Goal: Communication & Community: Answer question/provide support

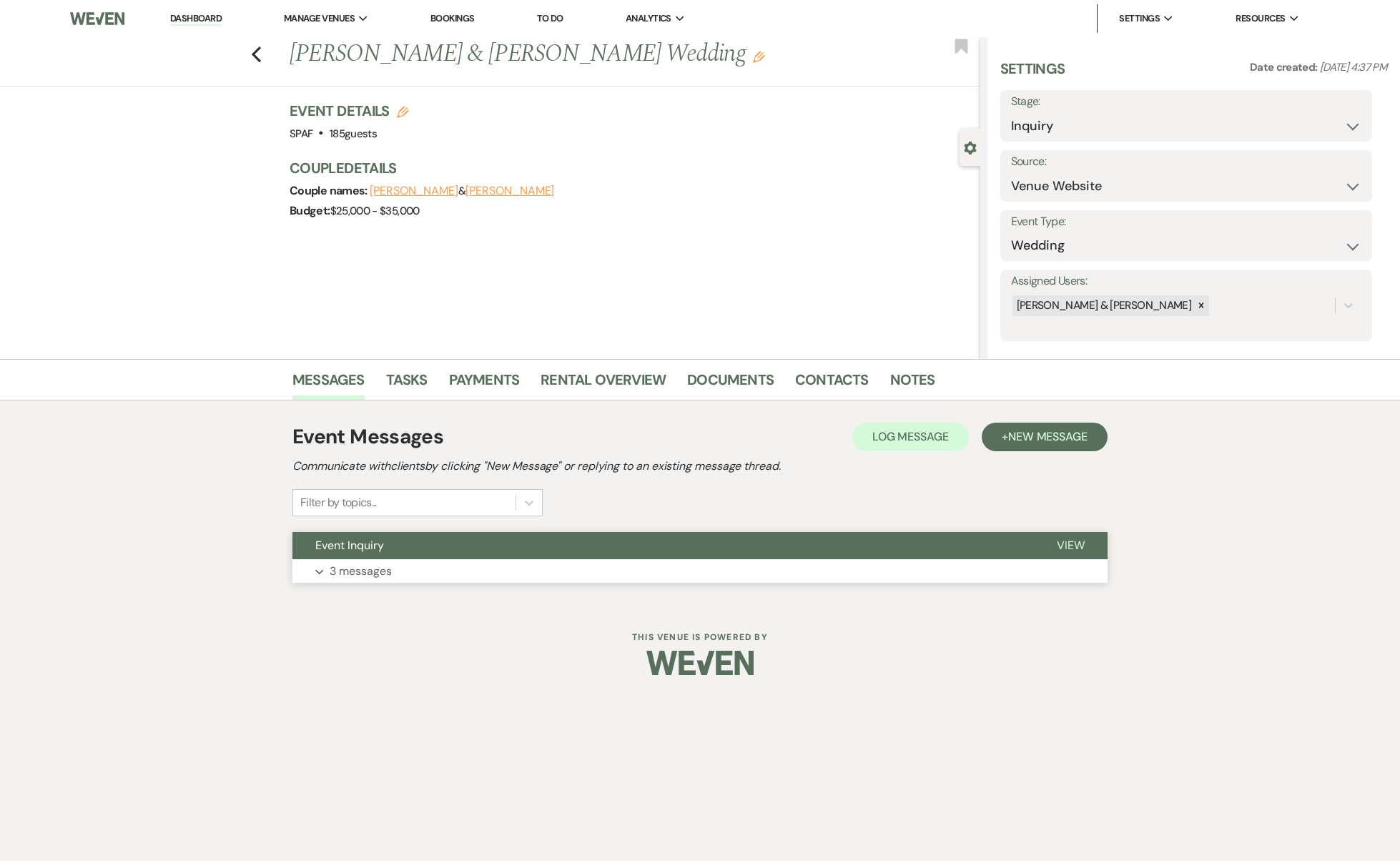
click at [500, 565] on button "Expand 3 messages" at bounding box center [700, 571] width 815 height 24
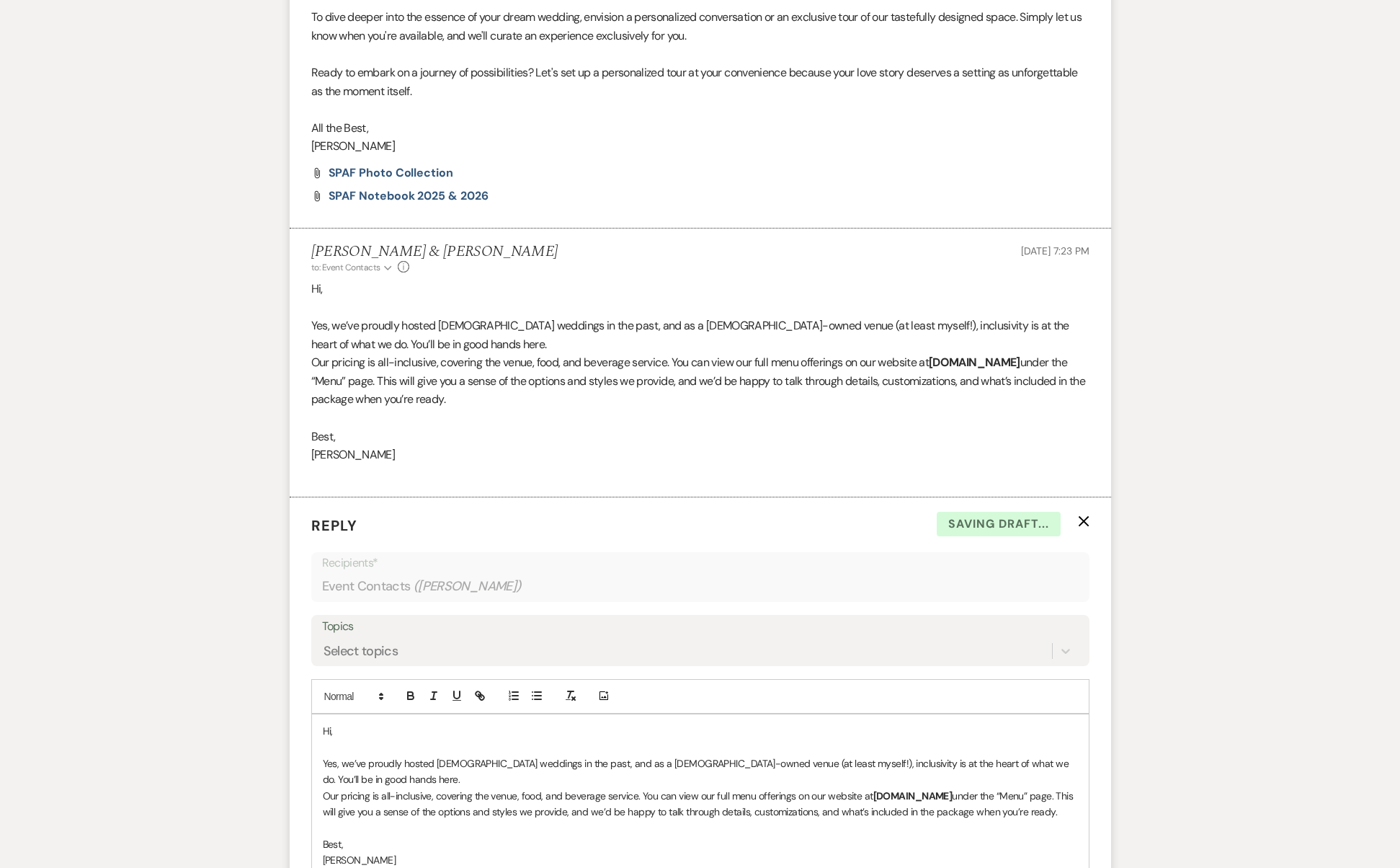
scroll to position [1356, 0]
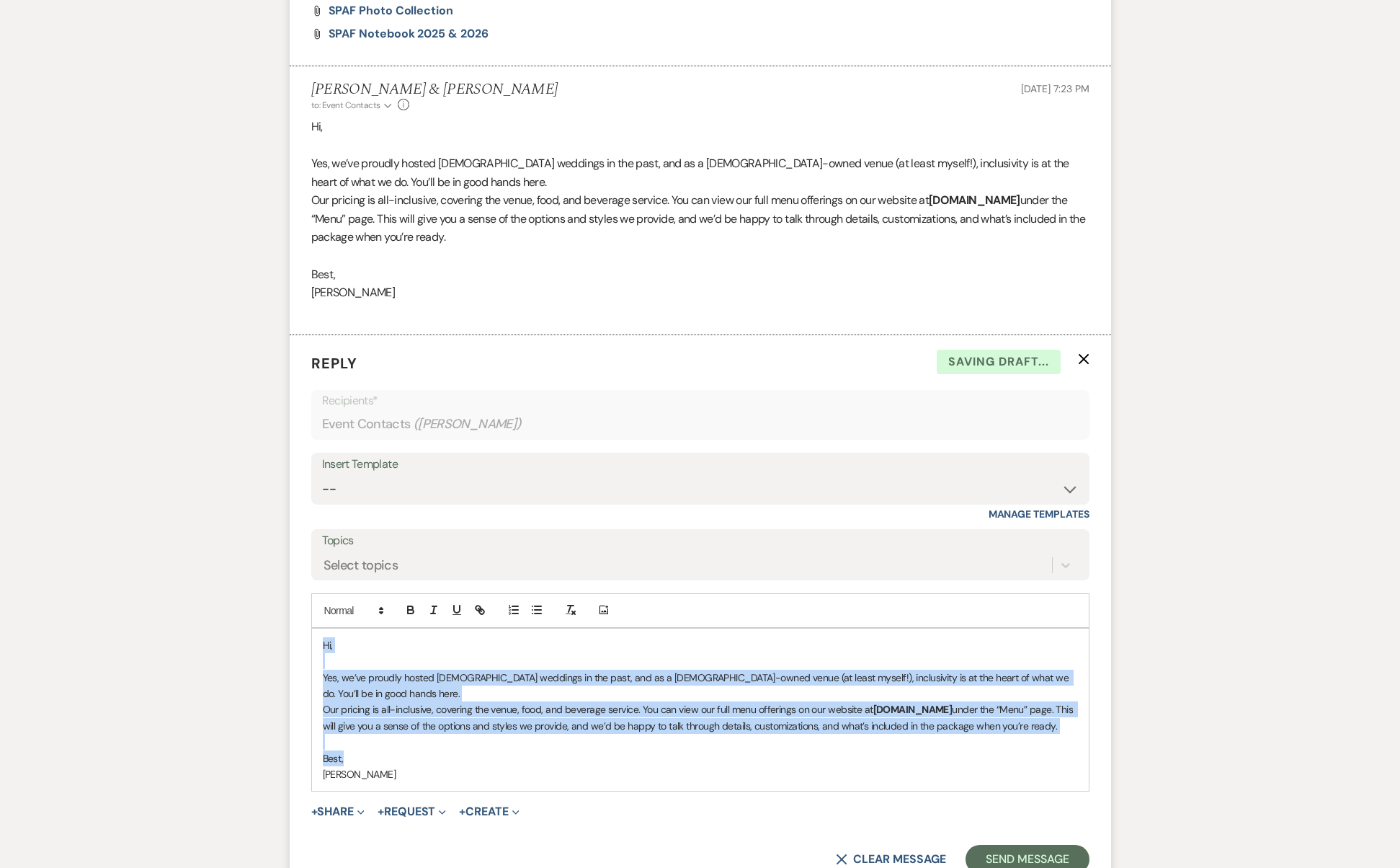
drag, startPoint x: 414, startPoint y: 682, endPoint x: 255, endPoint y: 537, distance: 215.2
click at [864, 854] on button "X Clear message" at bounding box center [891, 860] width 110 height 12
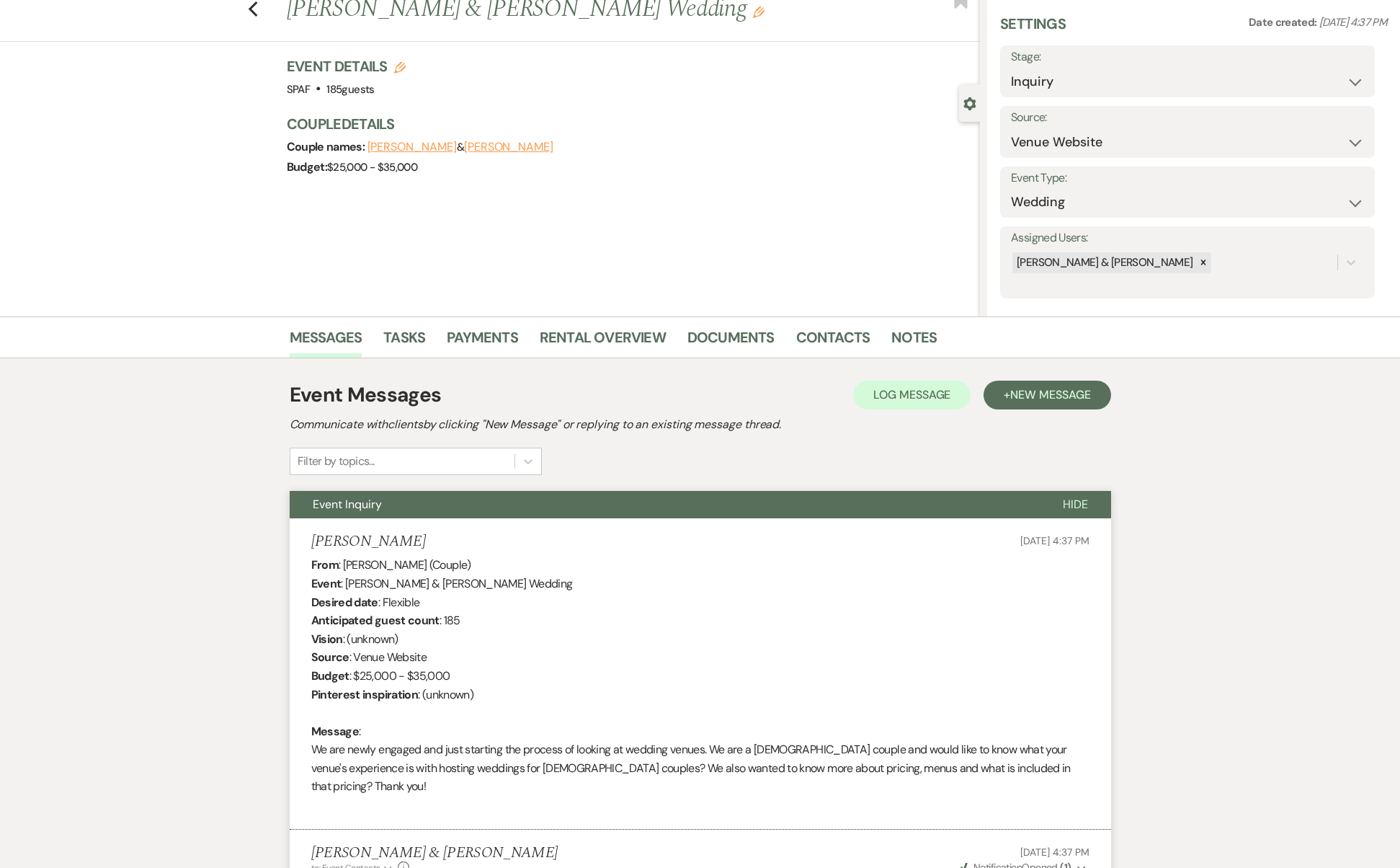
scroll to position [0, 0]
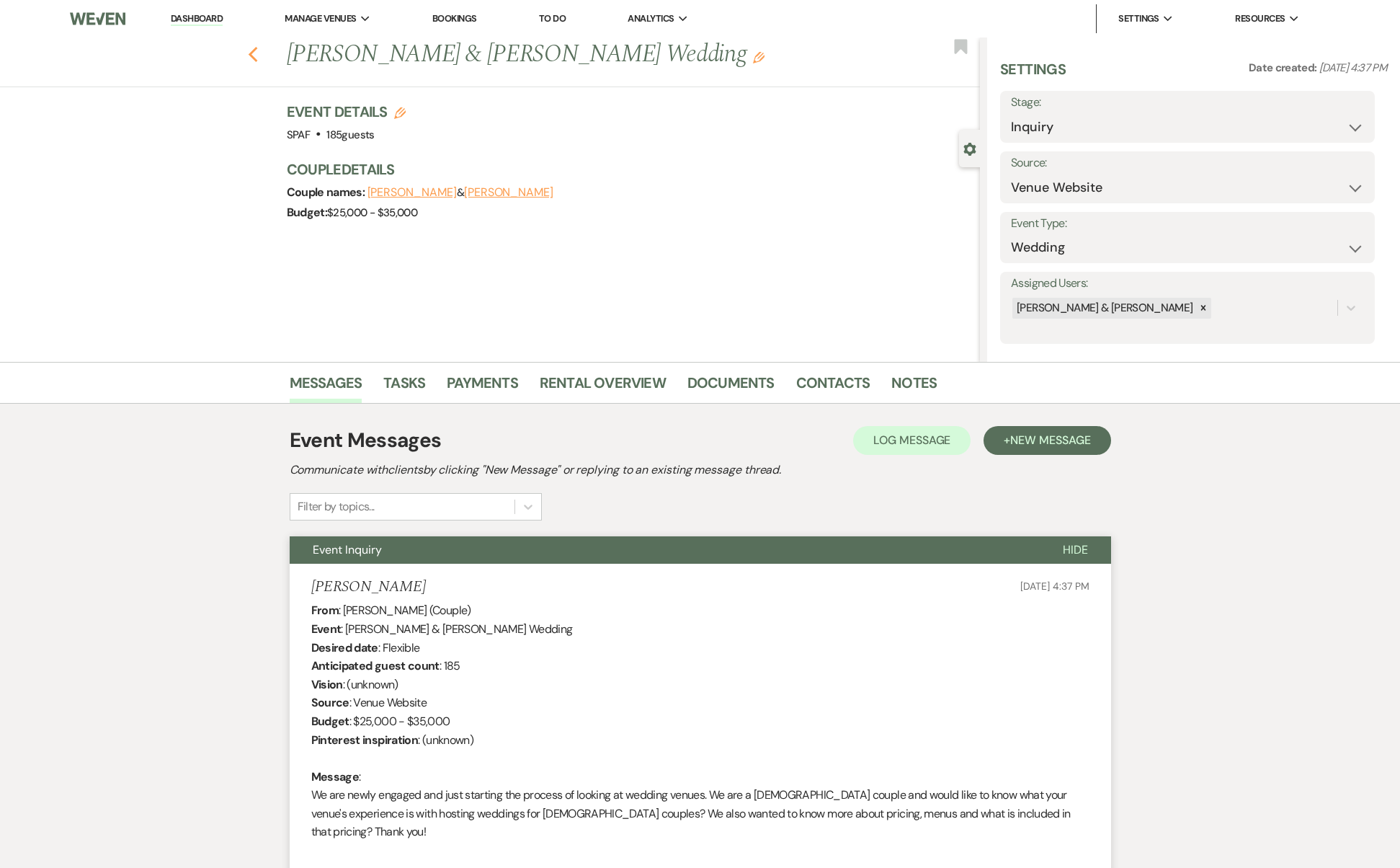
click at [257, 50] on use "button" at bounding box center [252, 54] width 10 height 16
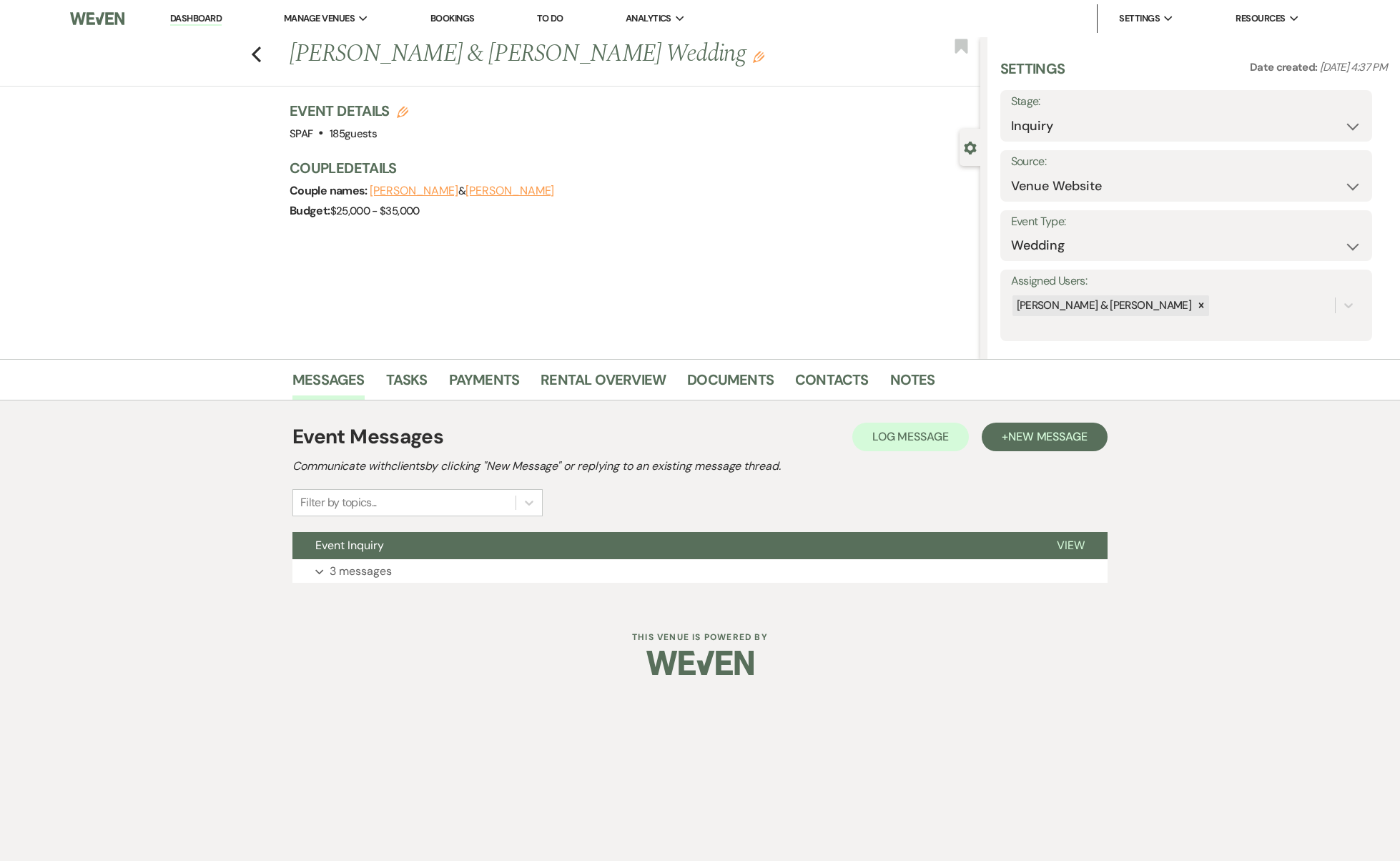
click at [259, 49] on use "button" at bounding box center [256, 54] width 10 height 15
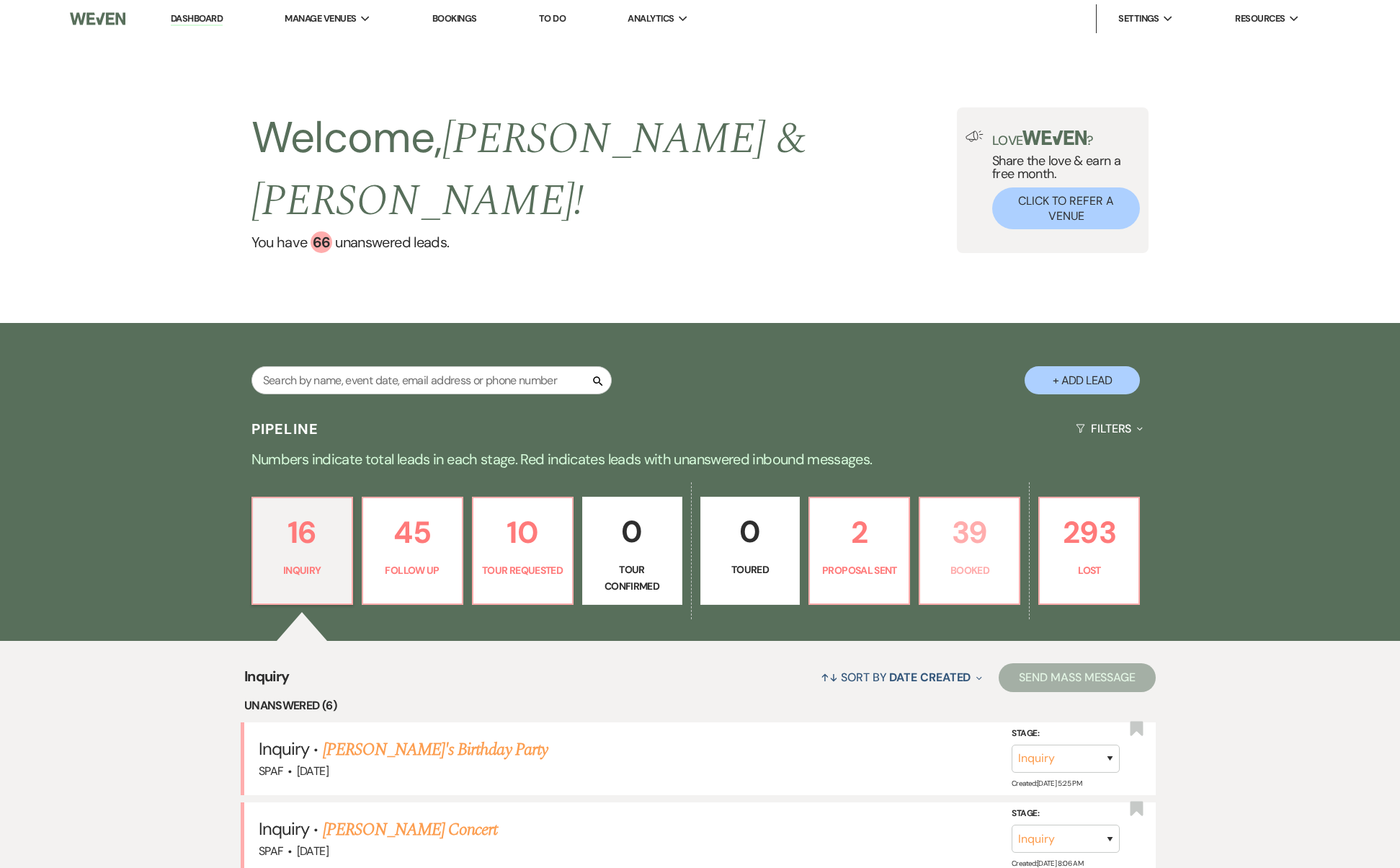
click at [976, 562] on p "Booked" at bounding box center [969, 569] width 82 height 16
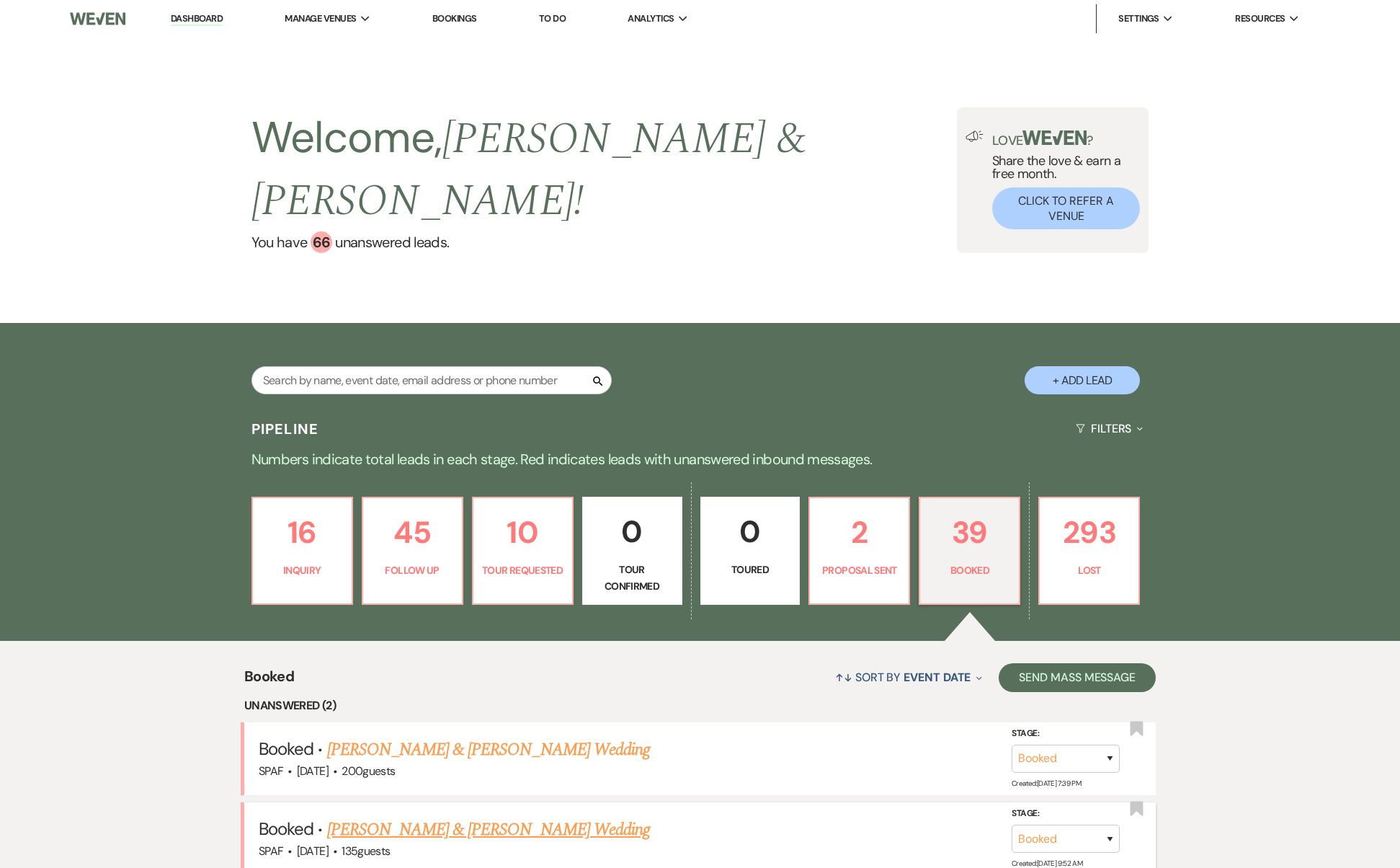
scroll to position [162, 0]
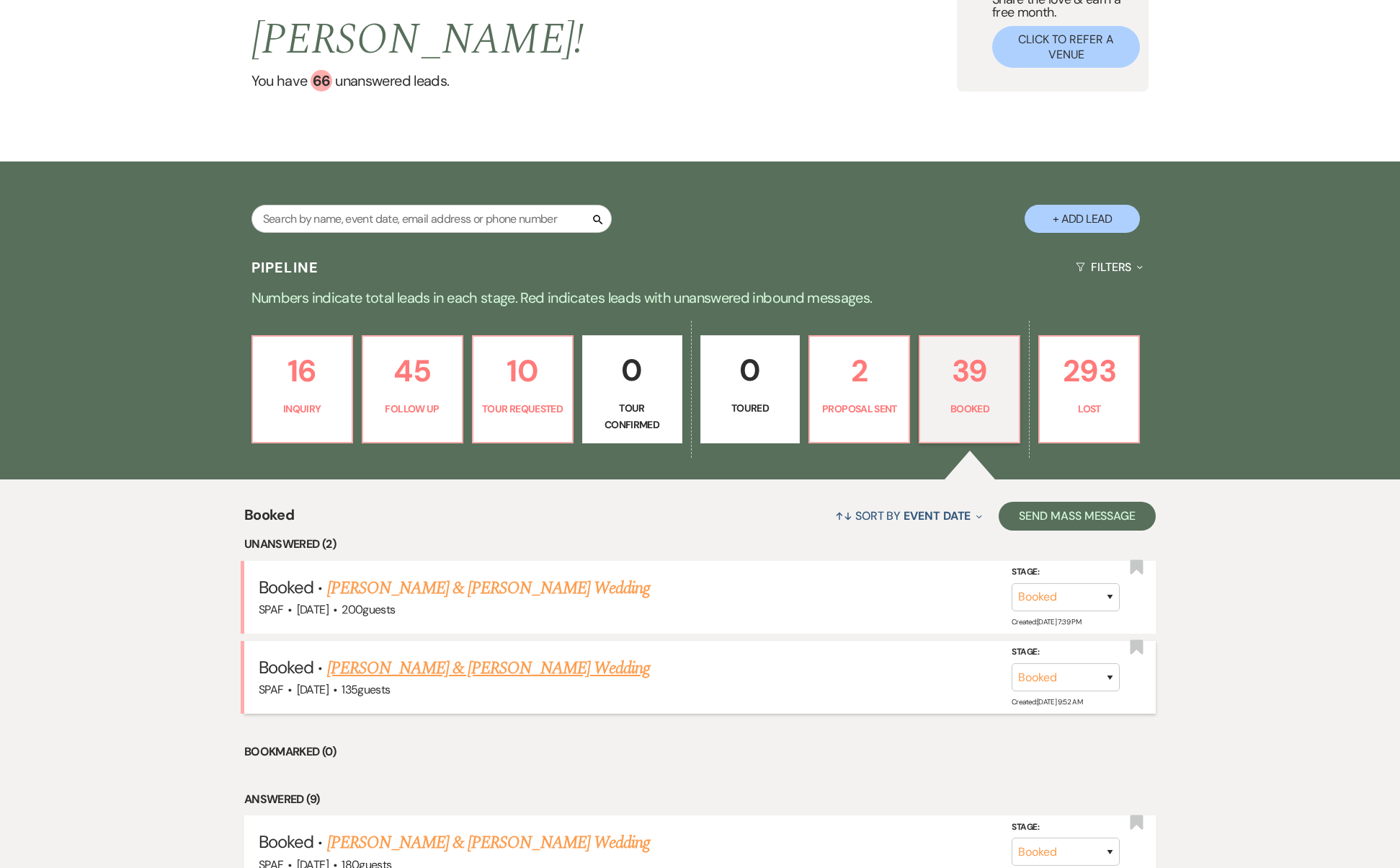
click at [445, 640] on li "Booked · Matt Witkowsky & Christina Flavin's Wedding SPAF · Oct 18, 2025 · 135 …" at bounding box center [700, 677] width 912 height 73
click at [459, 655] on link "Matt Witkowsky & Christina Flavin's Wedding" at bounding box center [488, 668] width 323 height 26
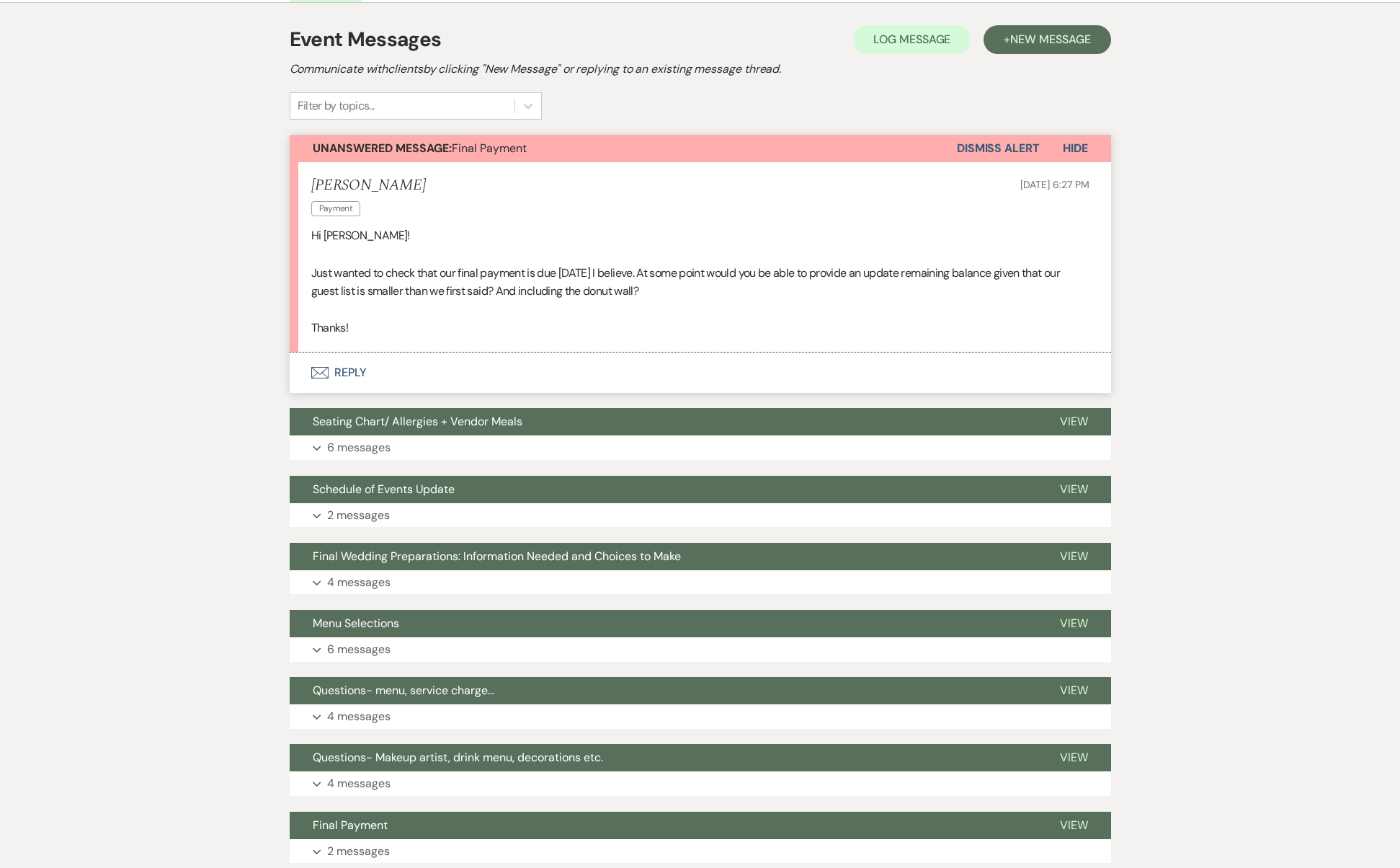
scroll to position [113, 0]
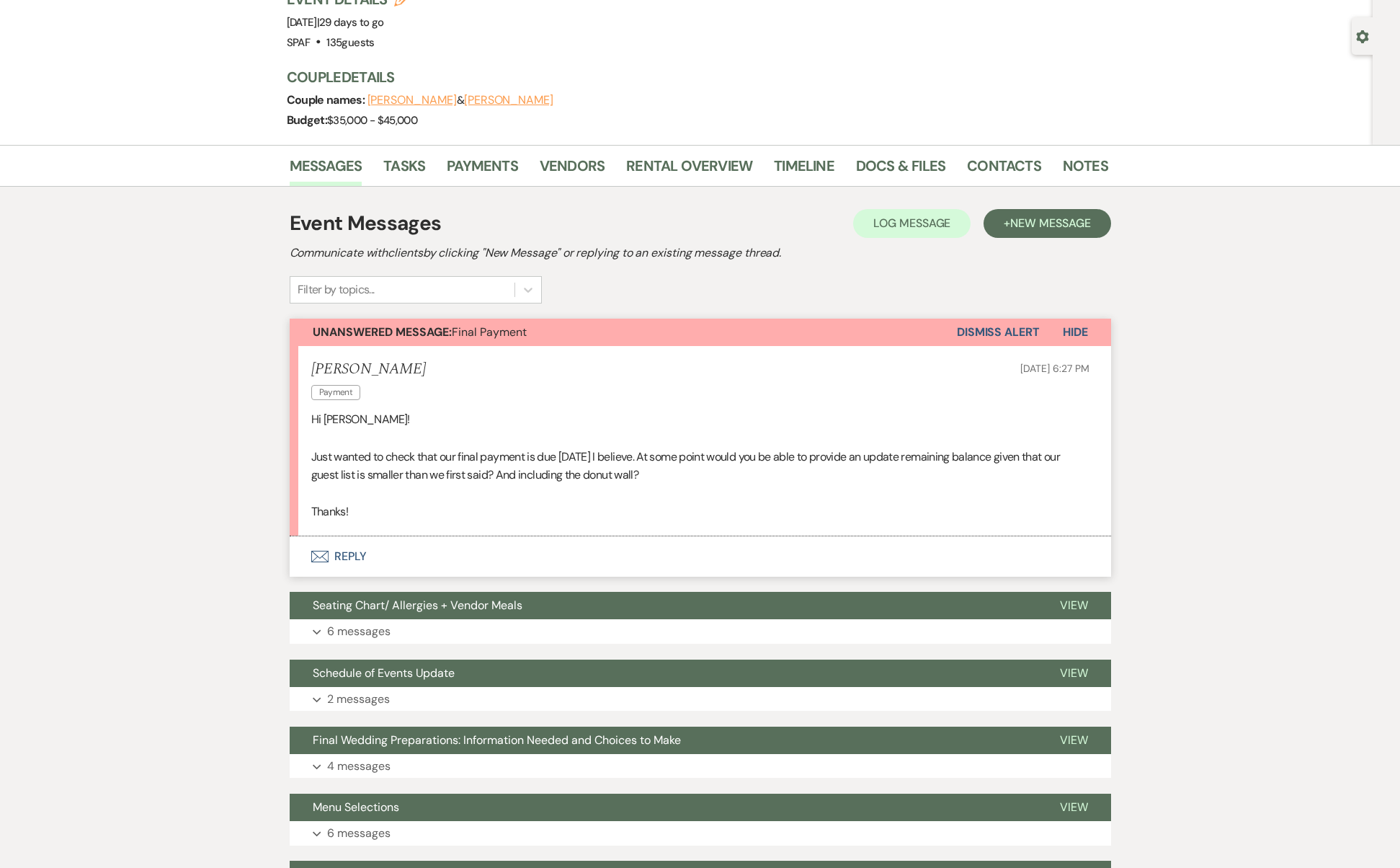
drag, startPoint x: 792, startPoint y: 438, endPoint x: 940, endPoint y: 463, distance: 150.1
click at [940, 463] on div "Hi Josh! Just wanted to check that our final payment is due Sept 29th I believe…" at bounding box center [700, 466] width 778 height 111
click at [940, 463] on p "Just wanted to check that our final payment is due Sept 29th I believe. At some…" at bounding box center [700, 466] width 778 height 37
drag, startPoint x: 672, startPoint y: 480, endPoint x: 435, endPoint y: 456, distance: 238.2
click at [435, 456] on p "Just wanted to check that our final payment is due Sept 29th I believe. At some…" at bounding box center [700, 466] width 778 height 37
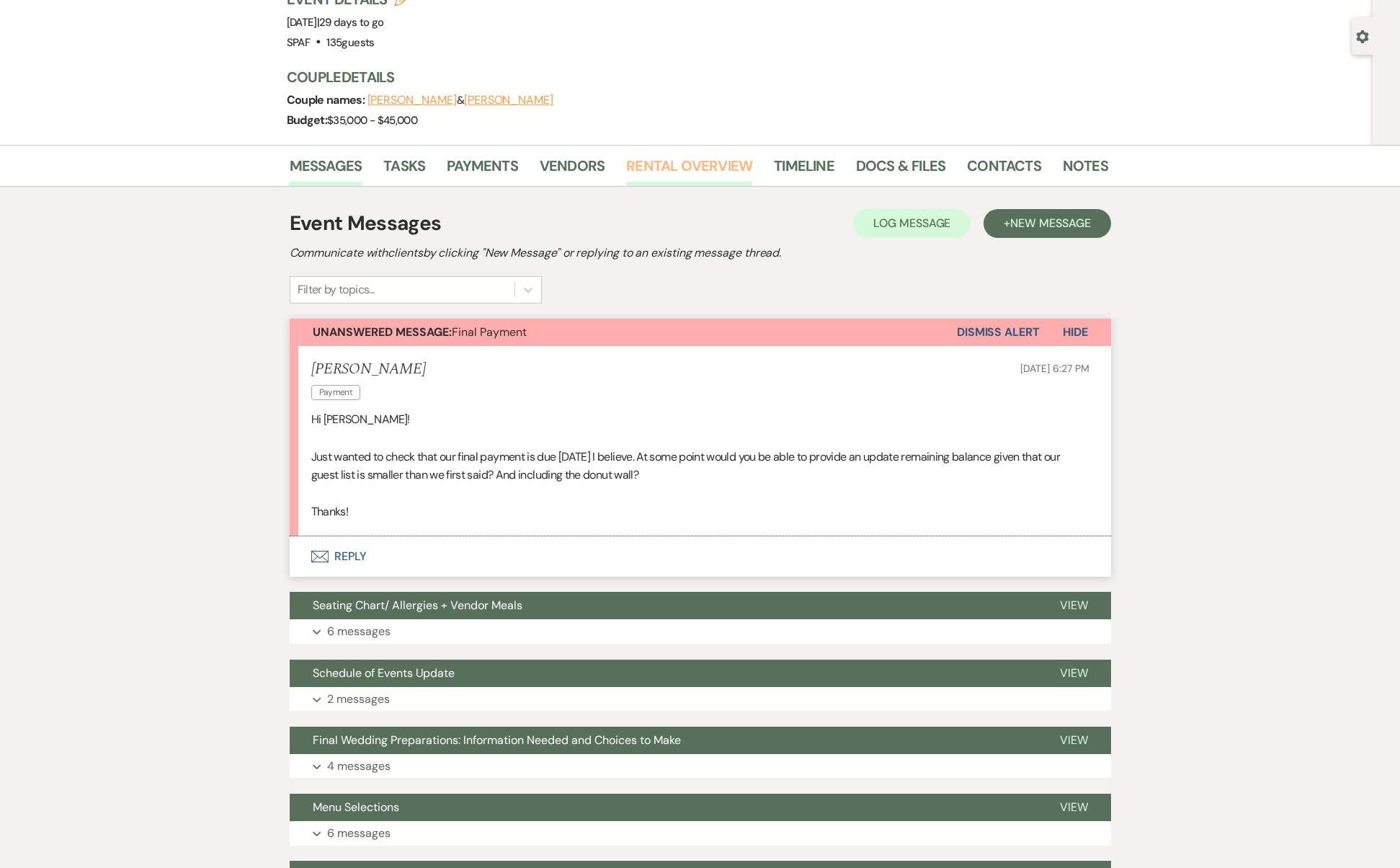
click at [723, 167] on link "Rental Overview" at bounding box center [689, 170] width 126 height 32
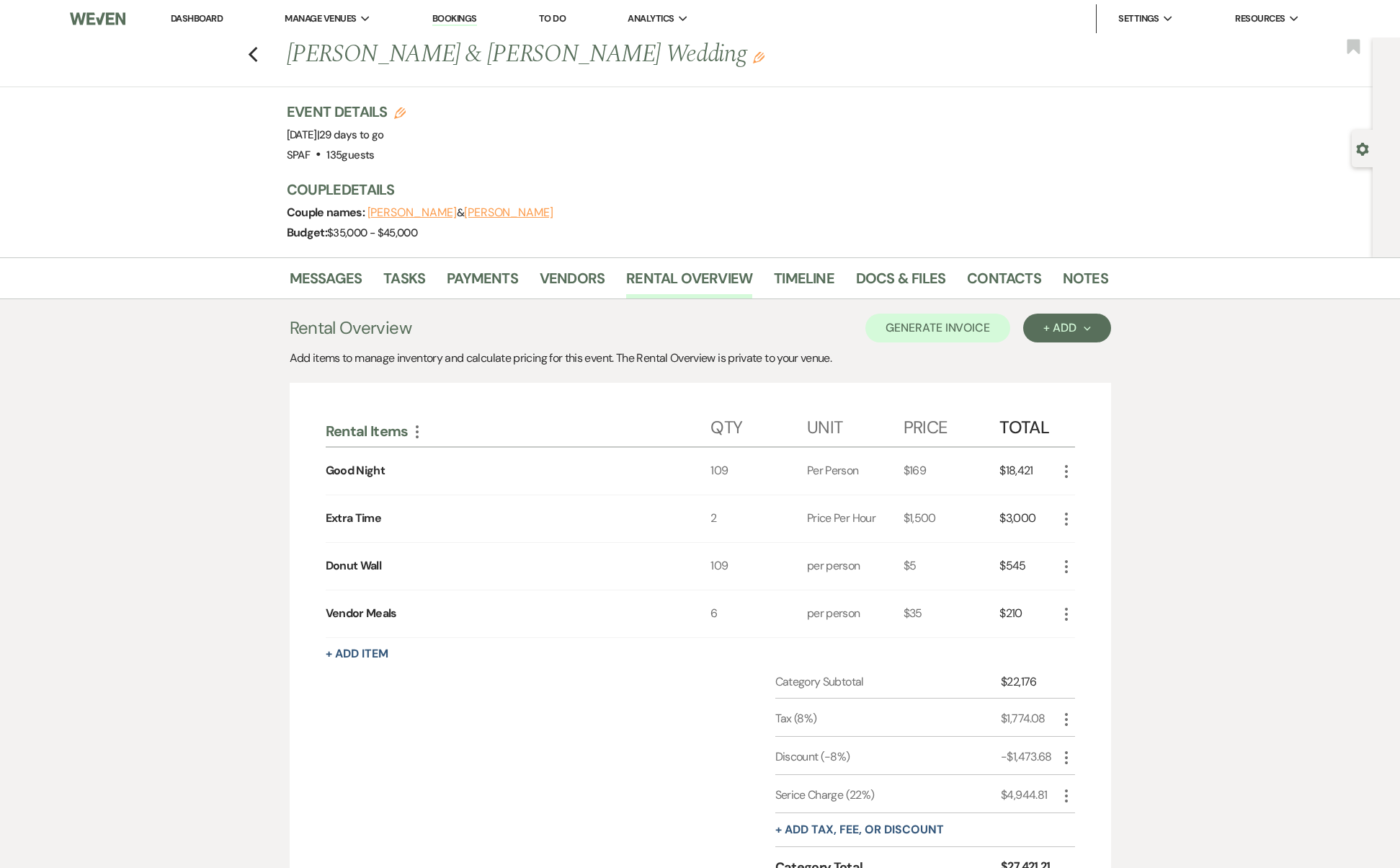
scroll to position [162, 0]
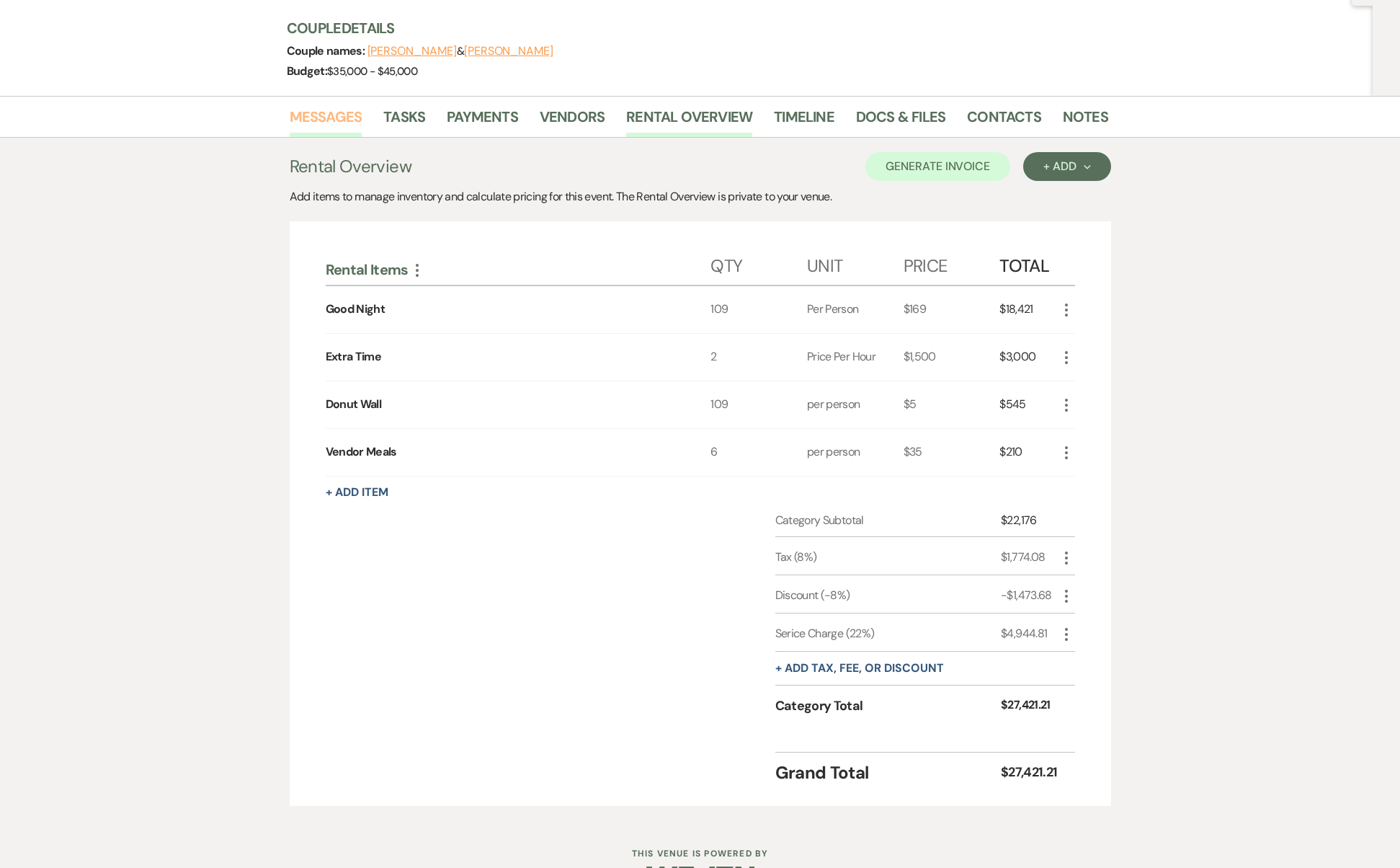
click at [334, 123] on link "Messages" at bounding box center [326, 121] width 73 height 32
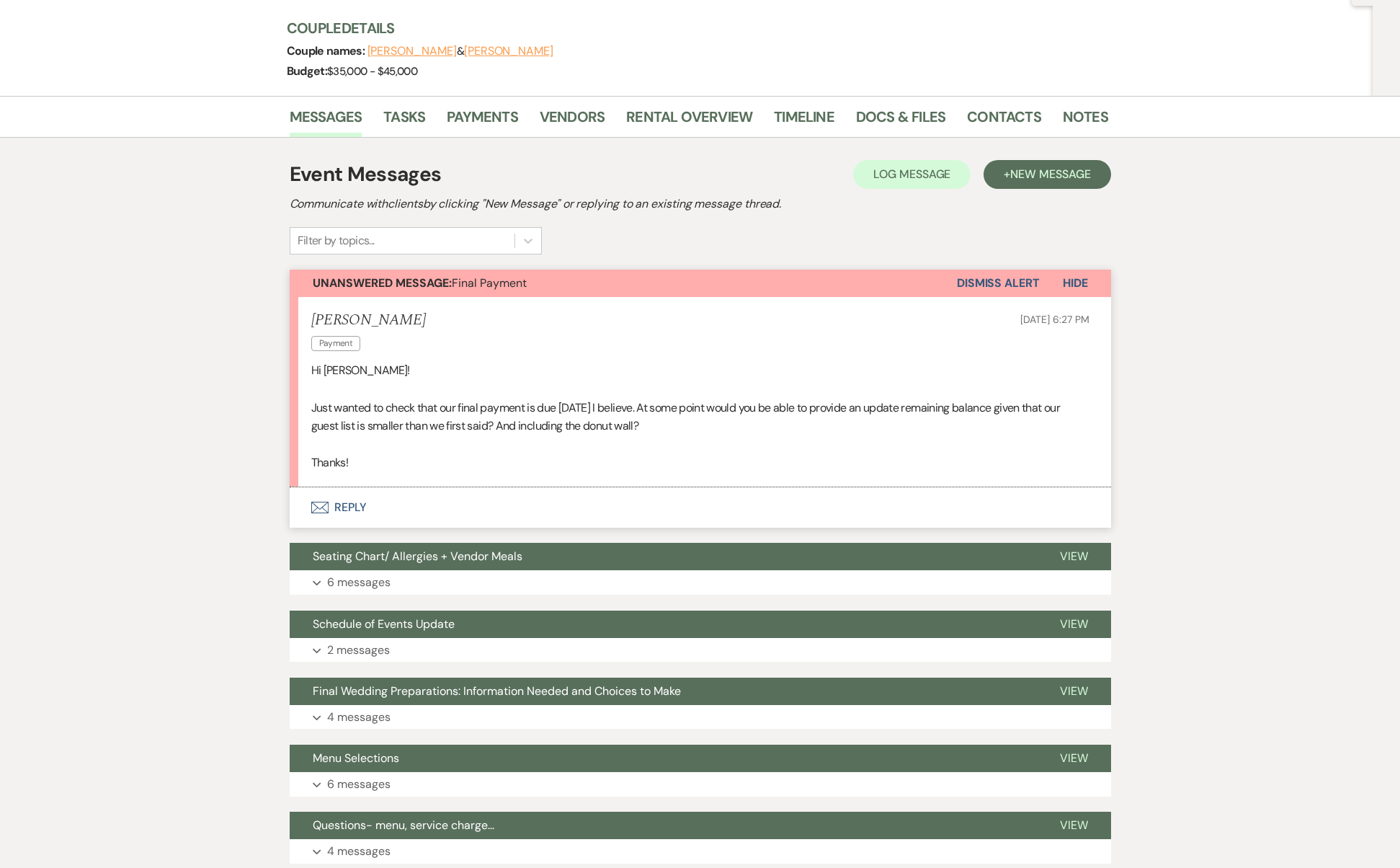
click at [338, 480] on li "Christina Flavin Payment Sep 18, 2025, 6:27 PM Hi Josh! Just wanted to check th…" at bounding box center [700, 392] width 821 height 191
click at [360, 506] on button "Envelope Reply" at bounding box center [700, 507] width 821 height 40
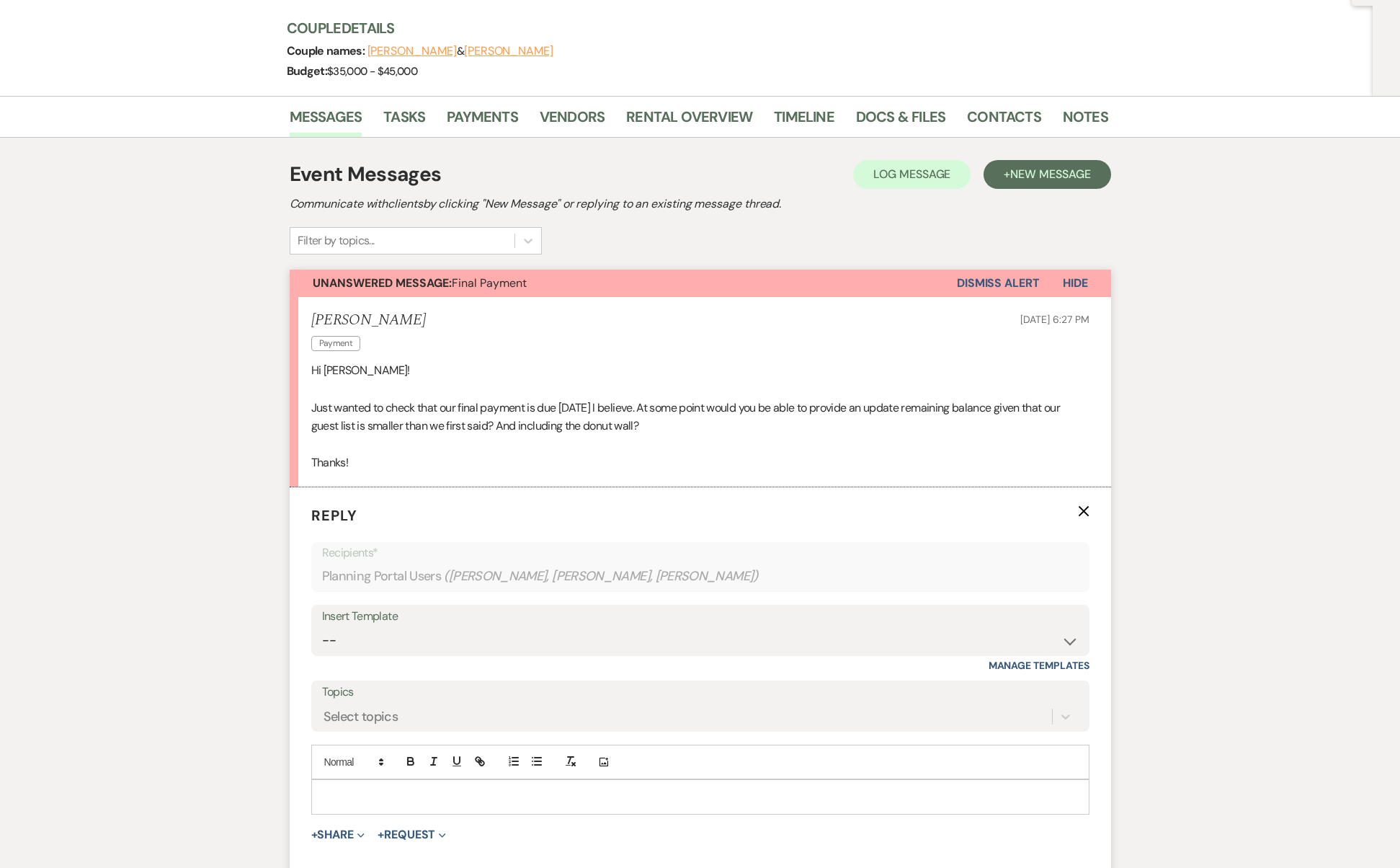
scroll to position [360, 0]
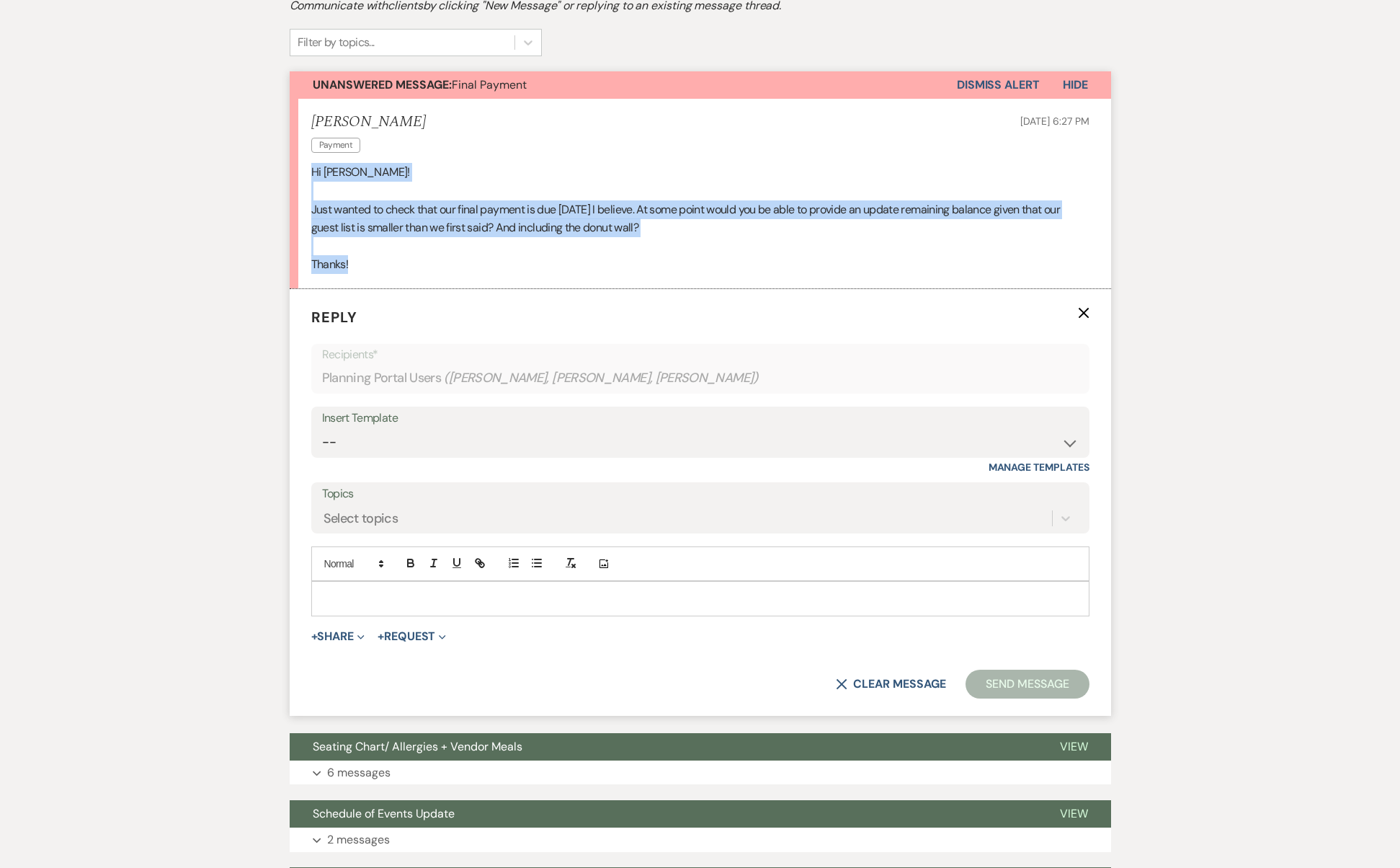
drag, startPoint x: 374, startPoint y: 254, endPoint x: 264, endPoint y: 174, distance: 136.0
copy div "Hi Josh! Just wanted to check that our final payment is due Sept 29th I believe…"
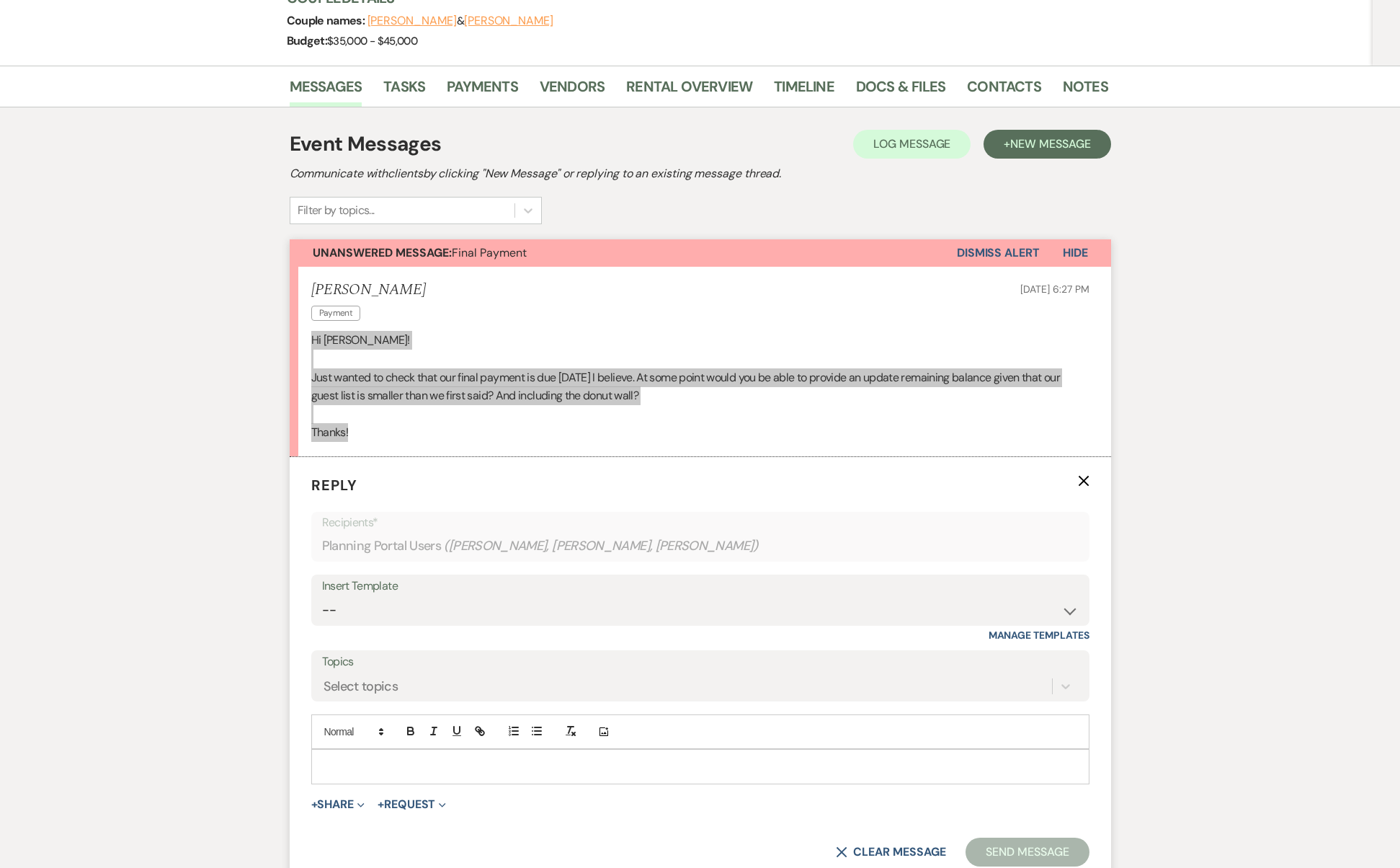
scroll to position [219, 0]
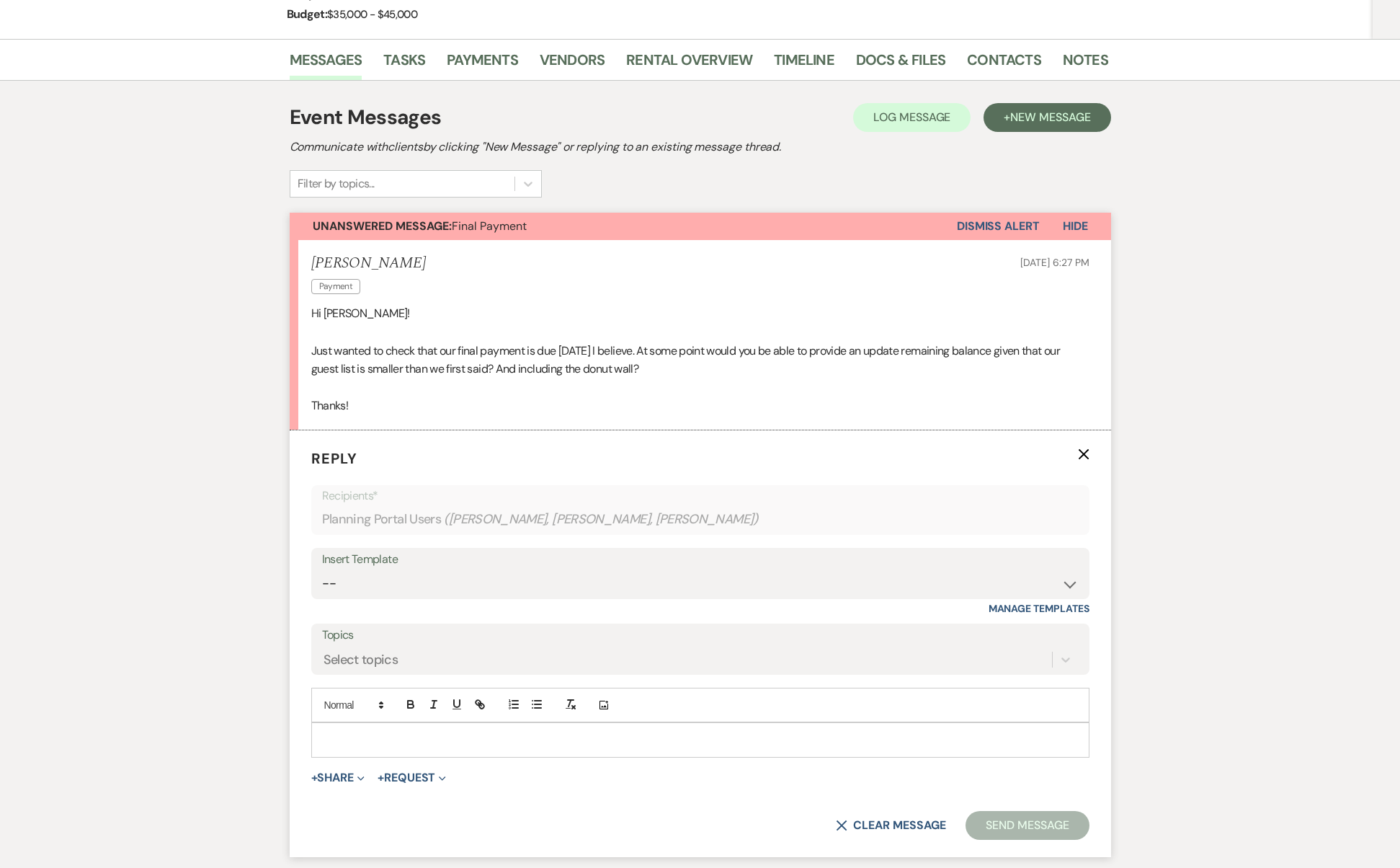
click at [518, 739] on p at bounding box center [700, 739] width 755 height 16
paste div
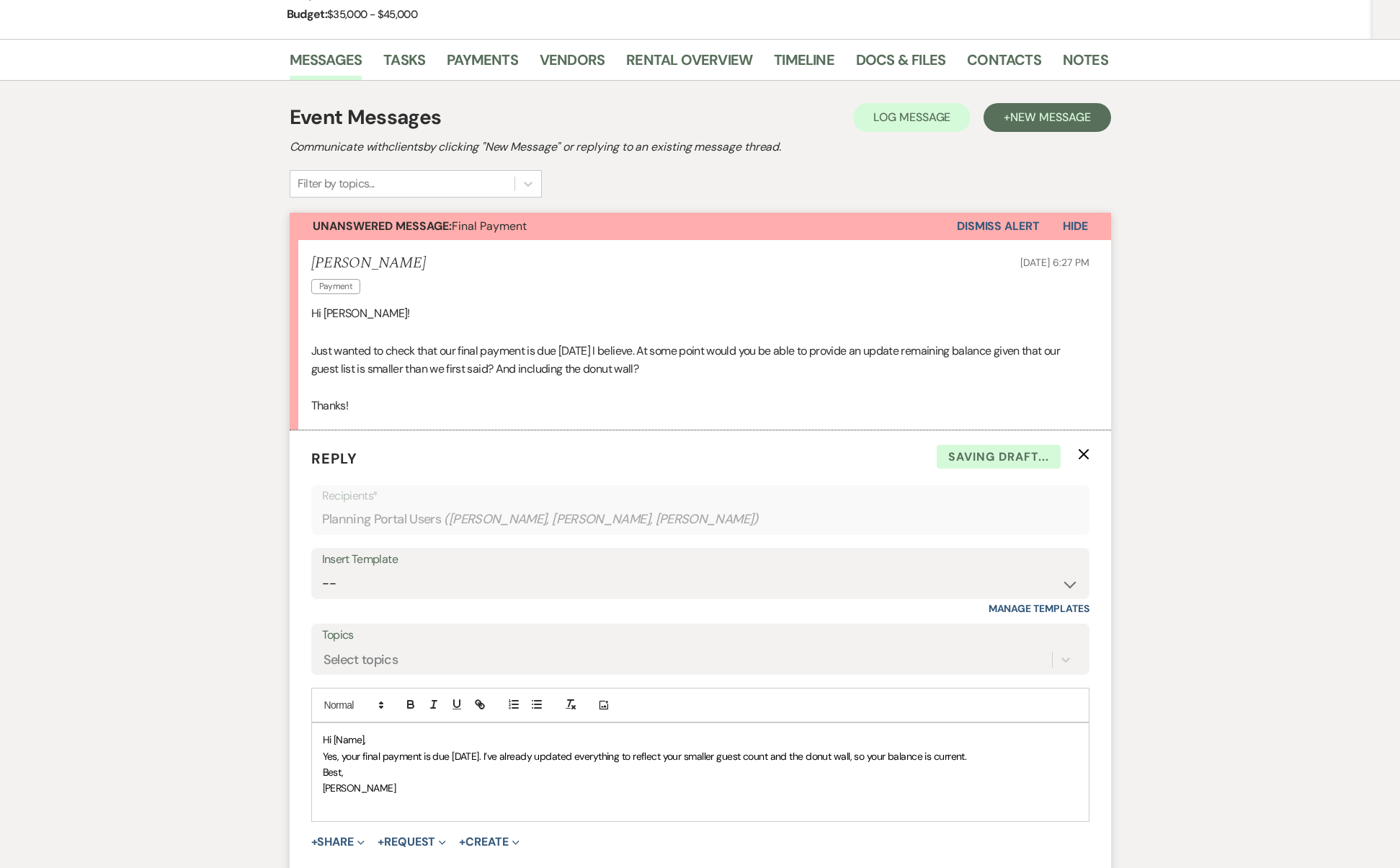
click at [343, 733] on span "Hi [Name]," at bounding box center [345, 740] width 43 height 13
drag, startPoint x: 508, startPoint y: 743, endPoint x: 653, endPoint y: 751, distance: 145.2
click at [653, 751] on span "Yes, your final payment is due September 29th. I’ve already updated everything …" at bounding box center [645, 756] width 644 height 13
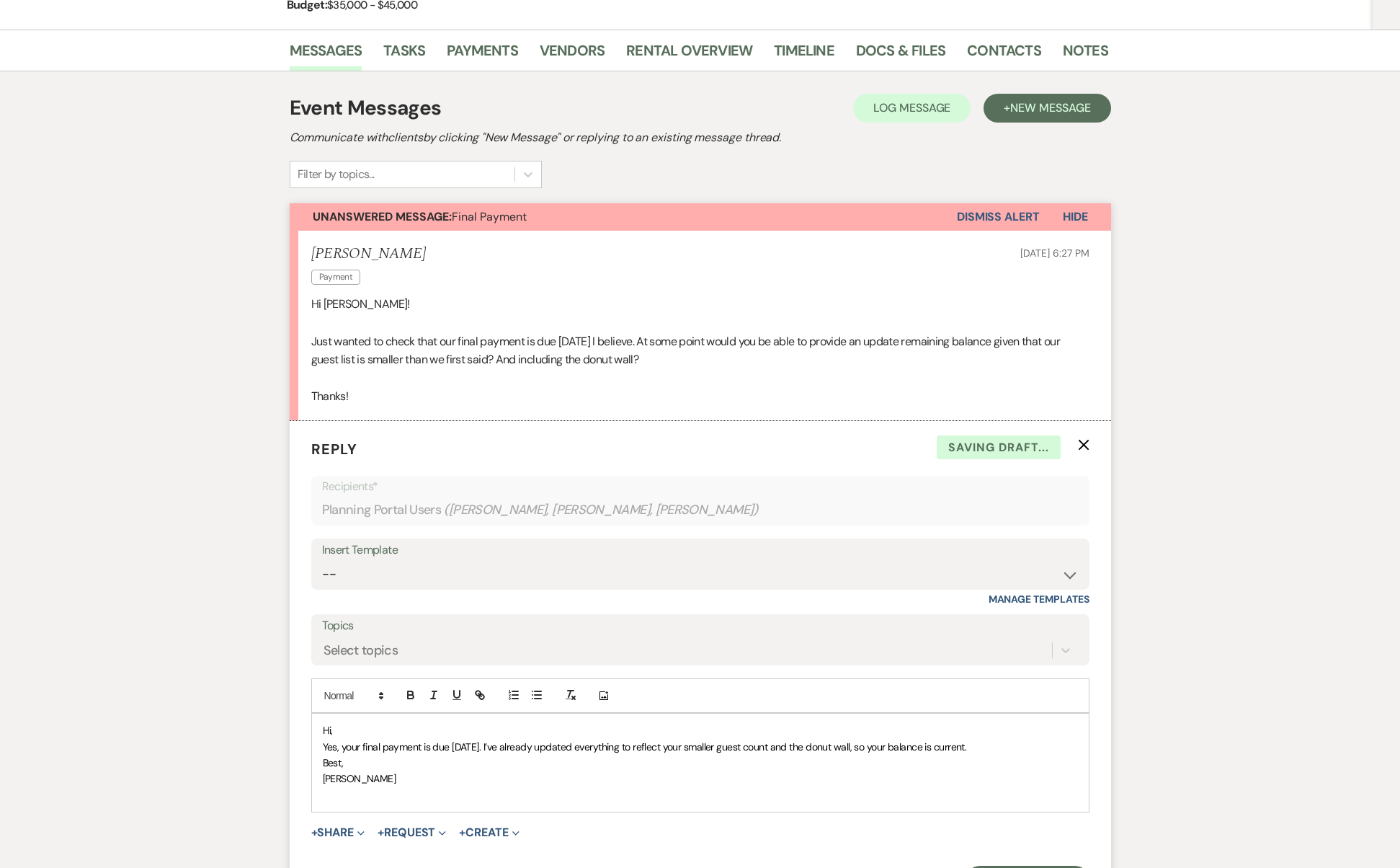
scroll to position [237, 0]
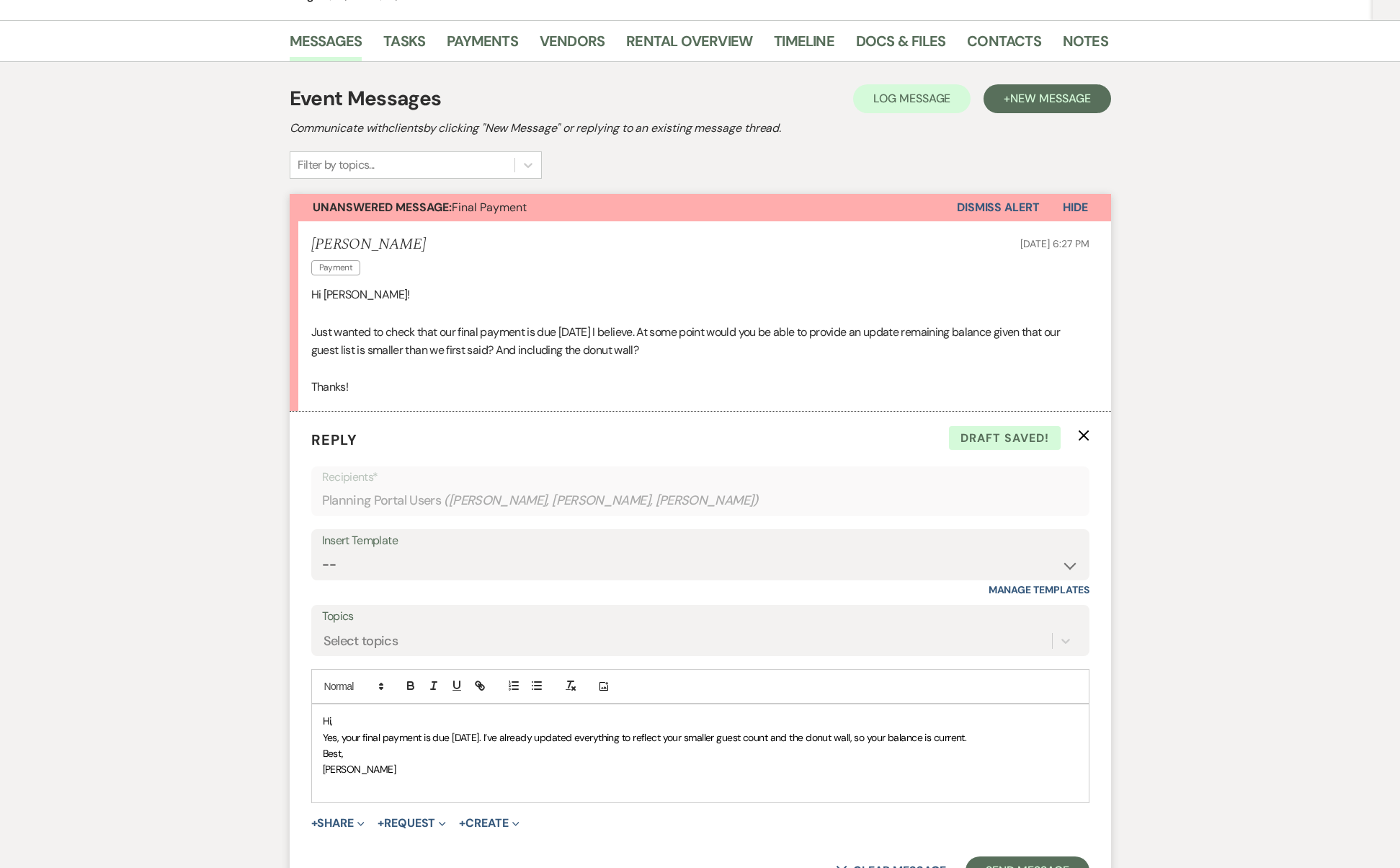
click at [769, 718] on p "Hi," at bounding box center [700, 720] width 755 height 16
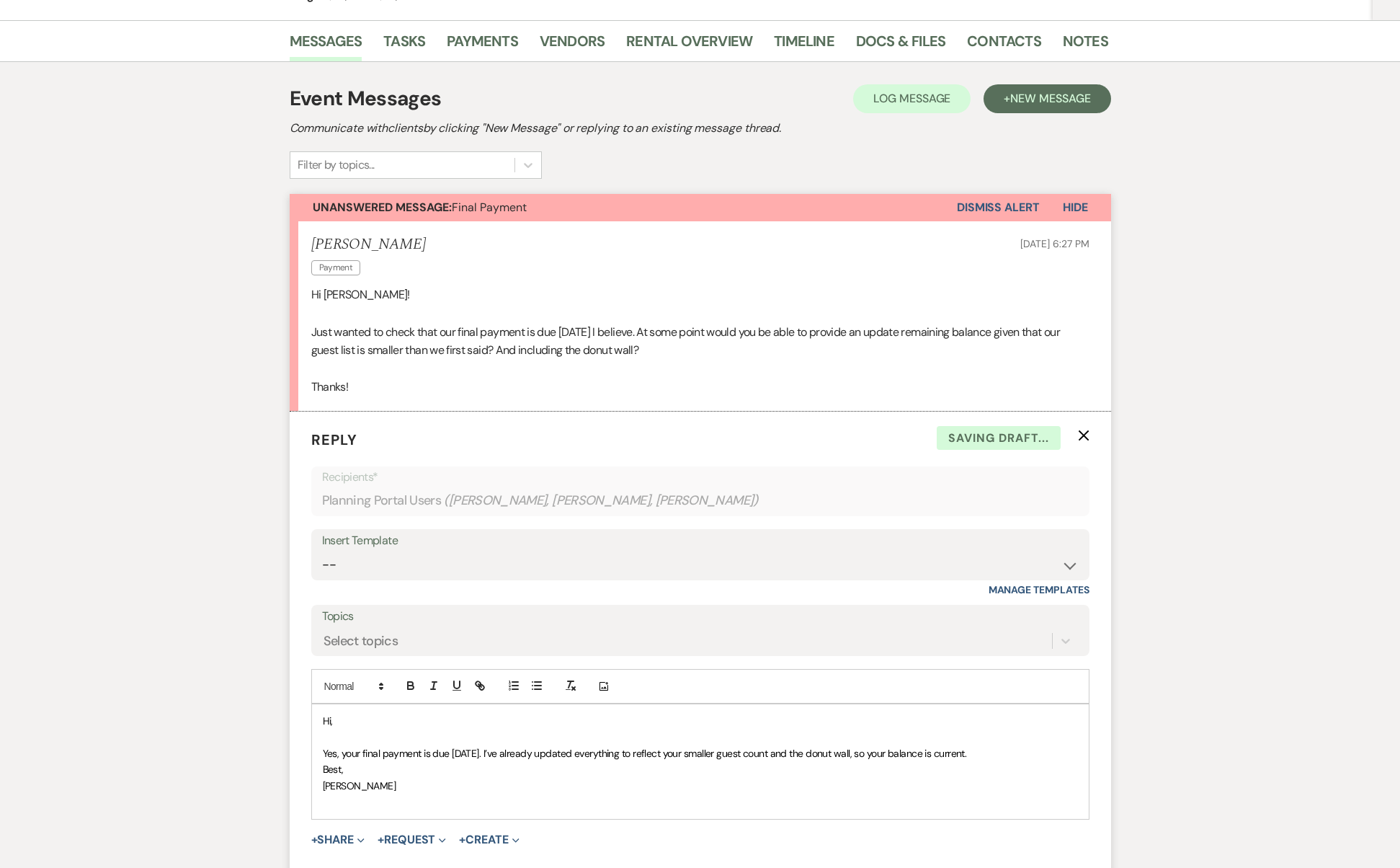
click at [1037, 750] on p "Yes, your final payment is due September 29th. I’ve already updated everything …" at bounding box center [700, 752] width 755 height 16
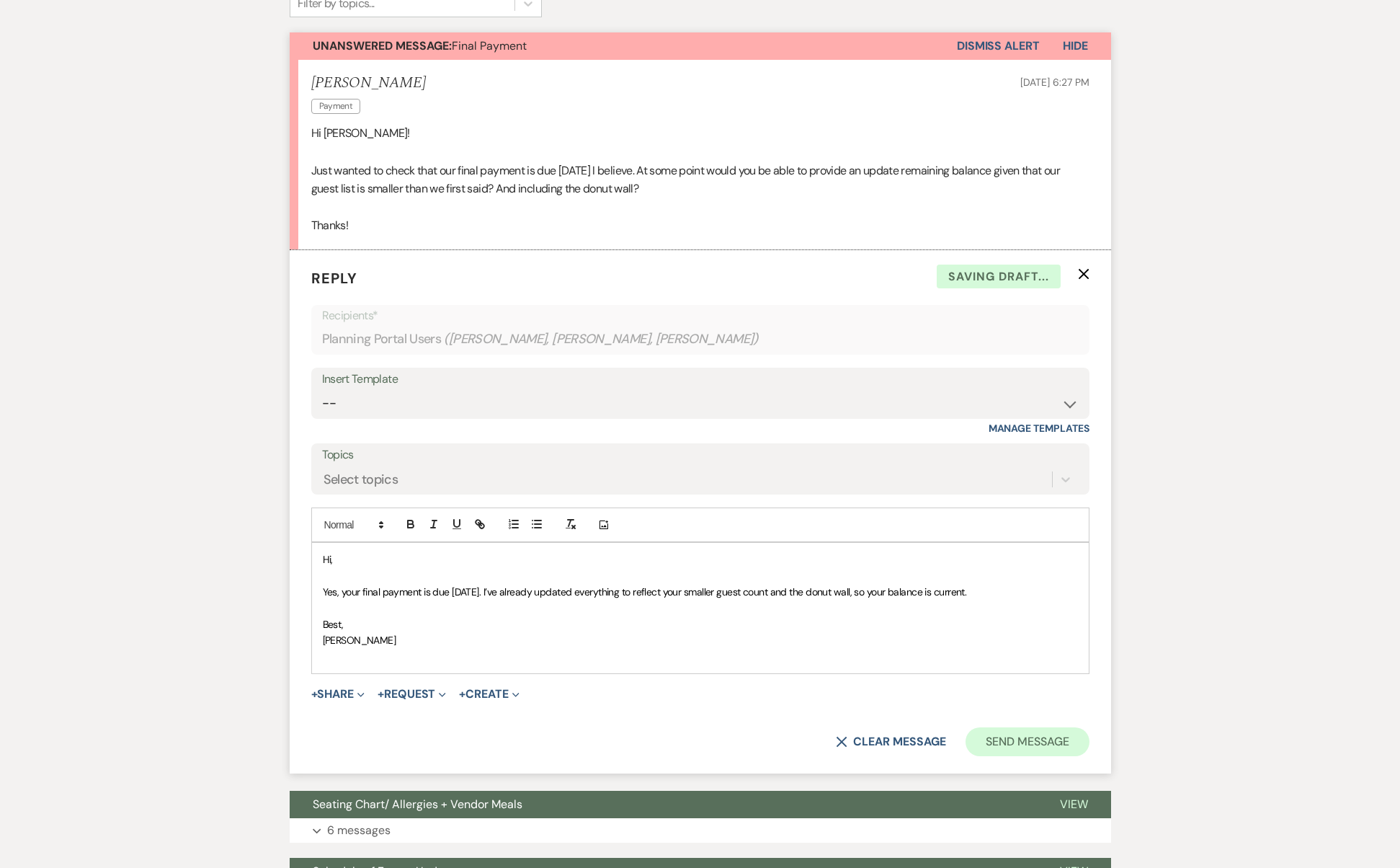
click at [1006, 741] on button "Send Message" at bounding box center [1027, 741] width 123 height 29
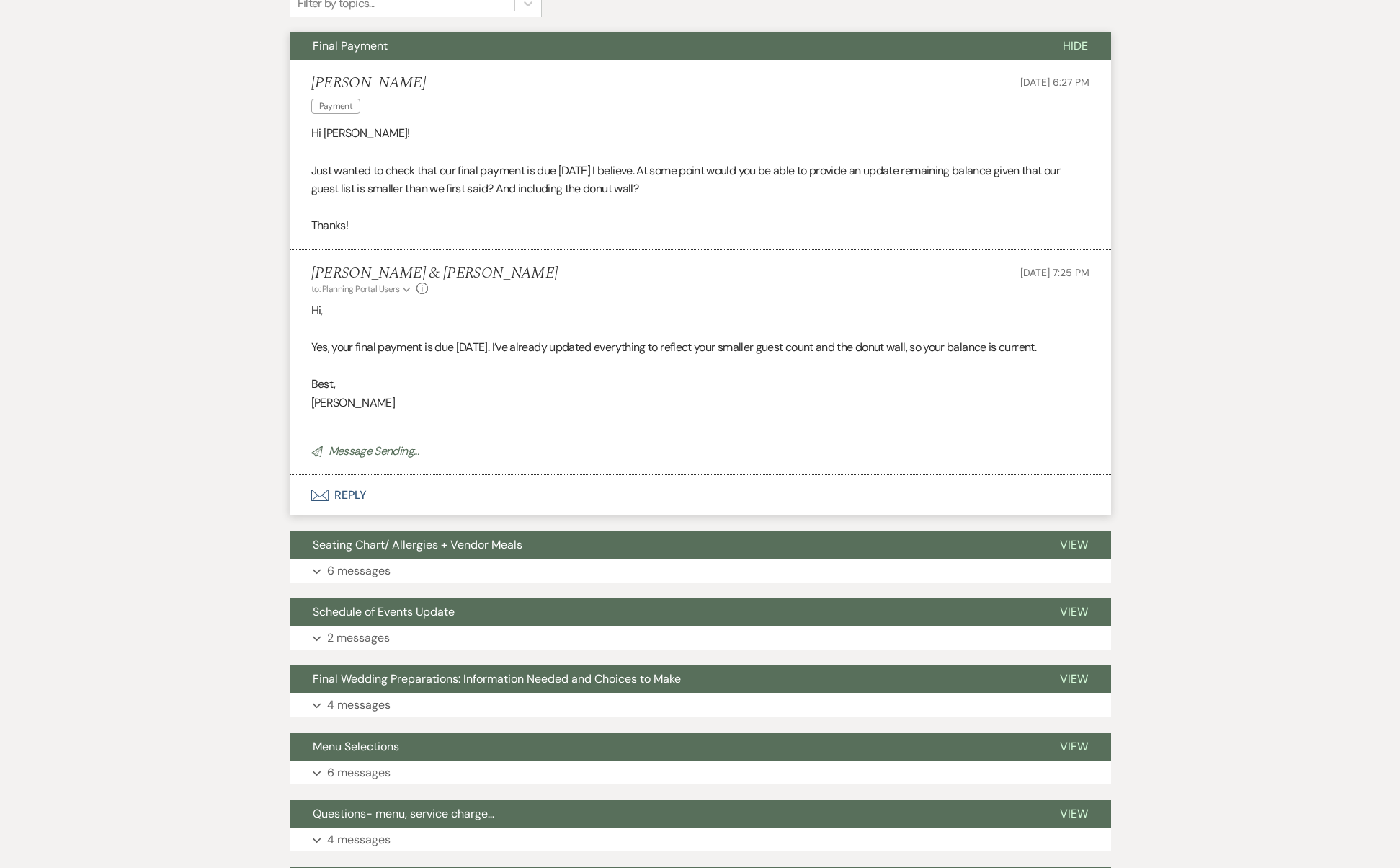
scroll to position [0, 0]
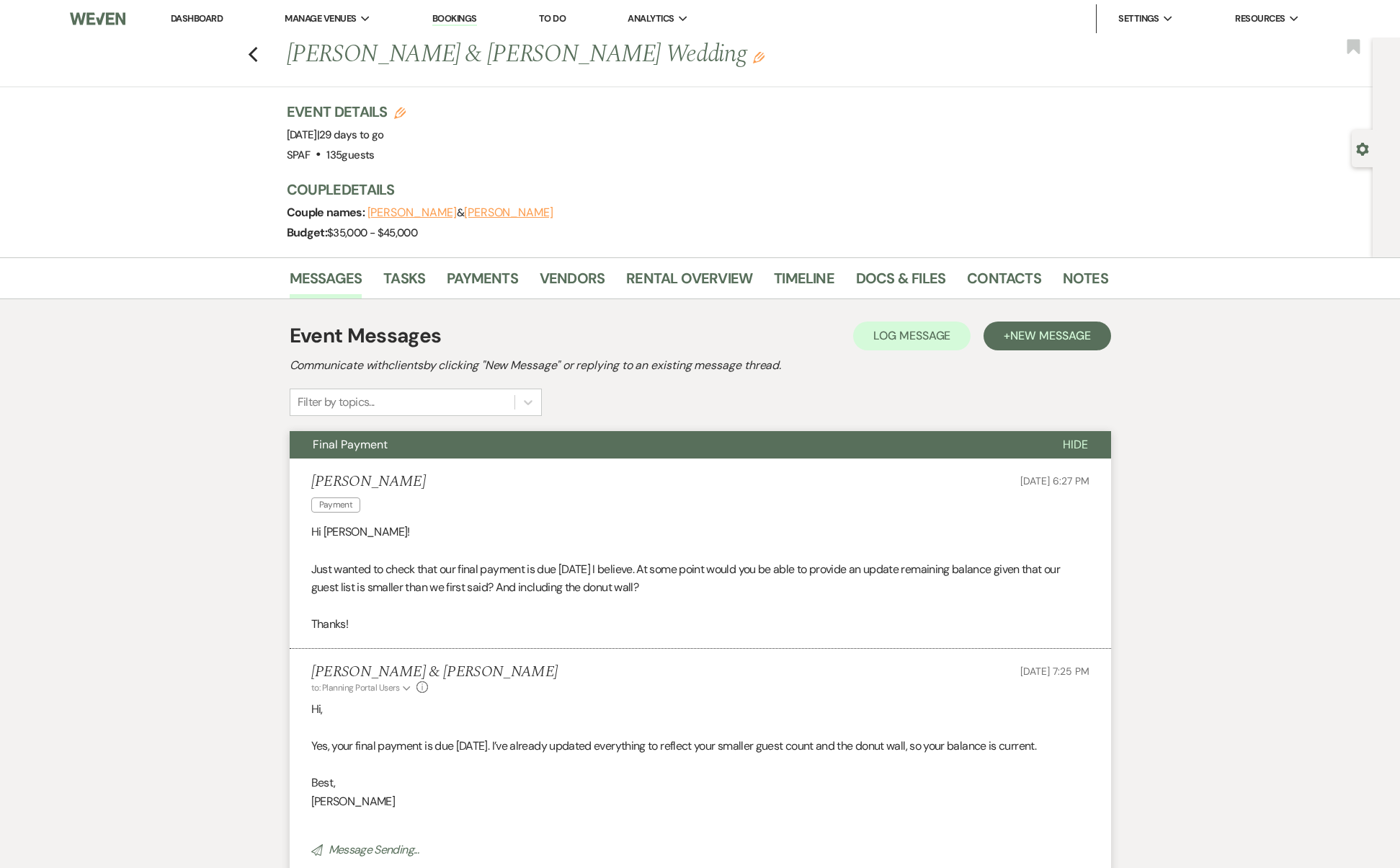
click at [252, 55] on div "Previous Matt Witkowsky & Christina Flavin's Wedding Edit Bookmark" at bounding box center [683, 62] width 1380 height 50
click at [270, 55] on div "Previous Matt Witkowsky & Christina Flavin's Wedding Edit Bookmark" at bounding box center [683, 62] width 1380 height 50
click at [247, 50] on div "Previous Matt Witkowsky & Christina Flavin's Wedding Edit Bookmark" at bounding box center [683, 62] width 1380 height 50
click at [255, 51] on icon "Previous" at bounding box center [253, 54] width 11 height 17
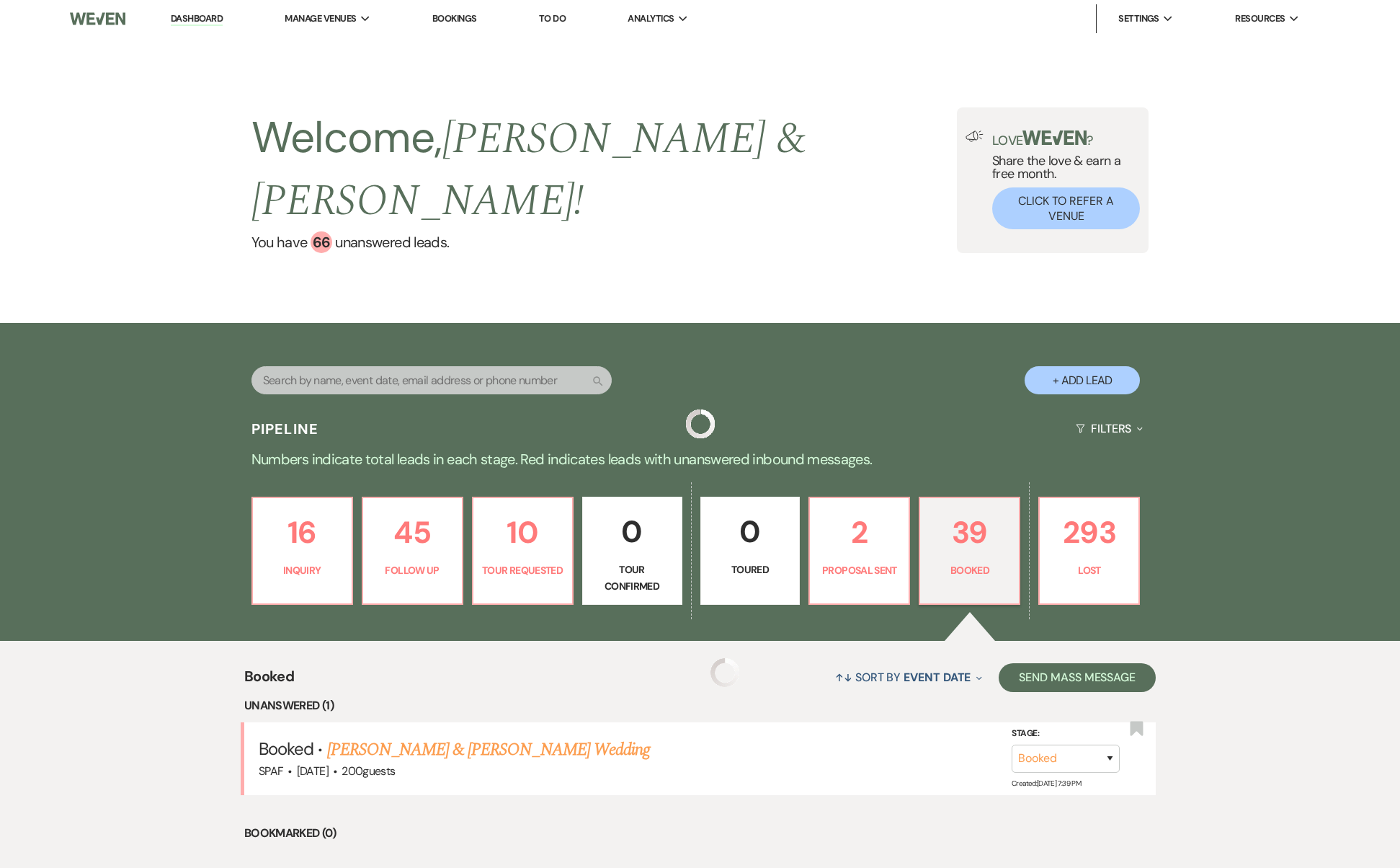
scroll to position [162, 0]
